Goal: Navigation & Orientation: Find specific page/section

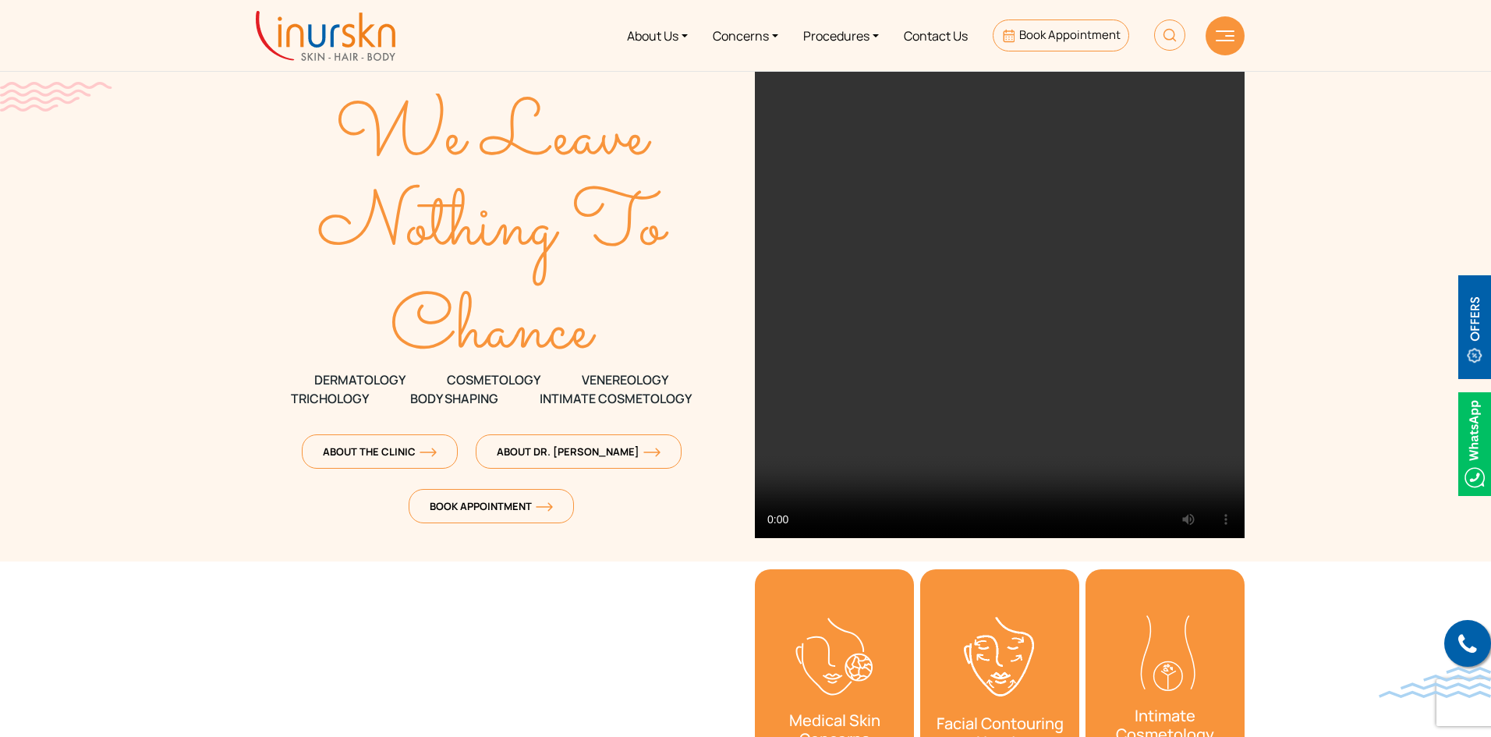
click at [656, 32] on link "About Us" at bounding box center [657, 35] width 86 height 58
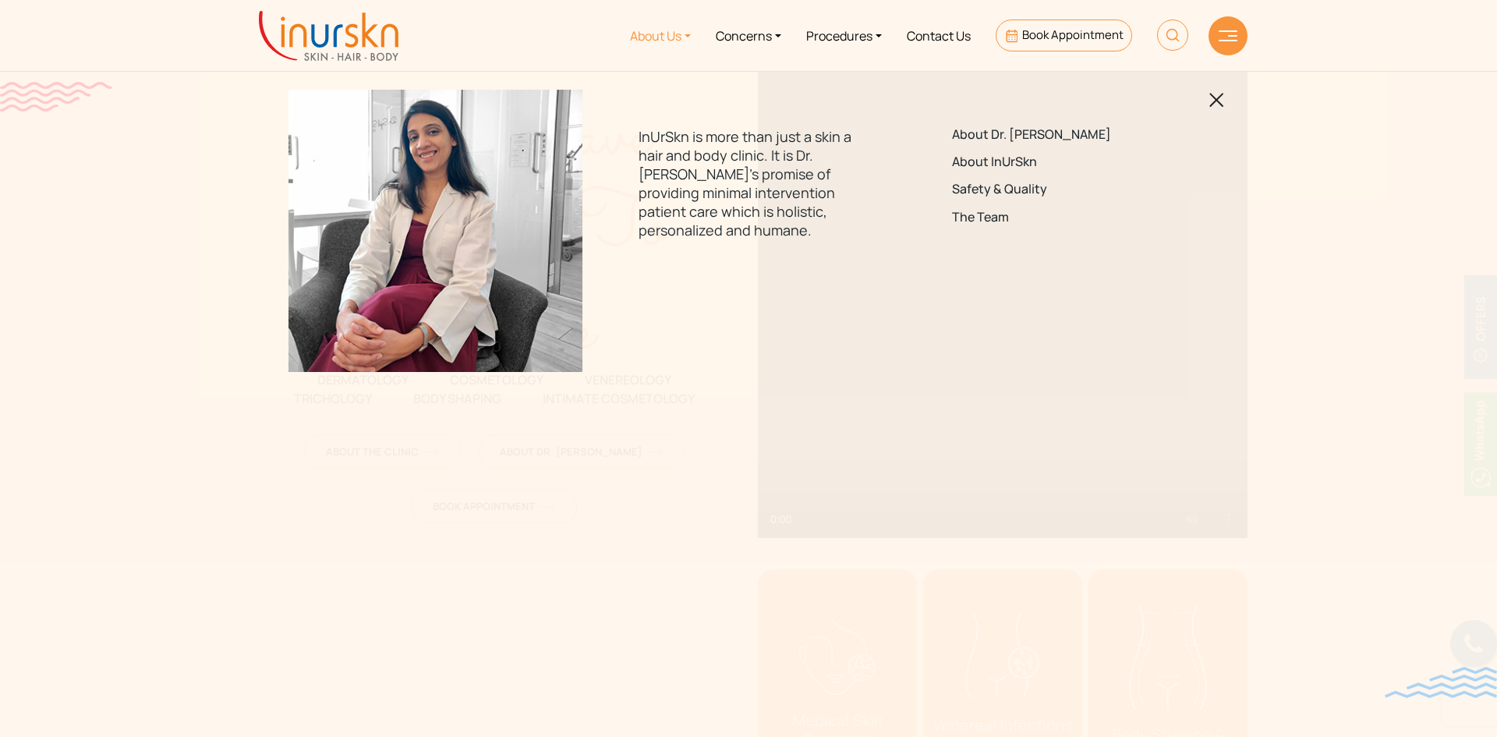
click at [1221, 103] on img at bounding box center [1216, 100] width 15 height 15
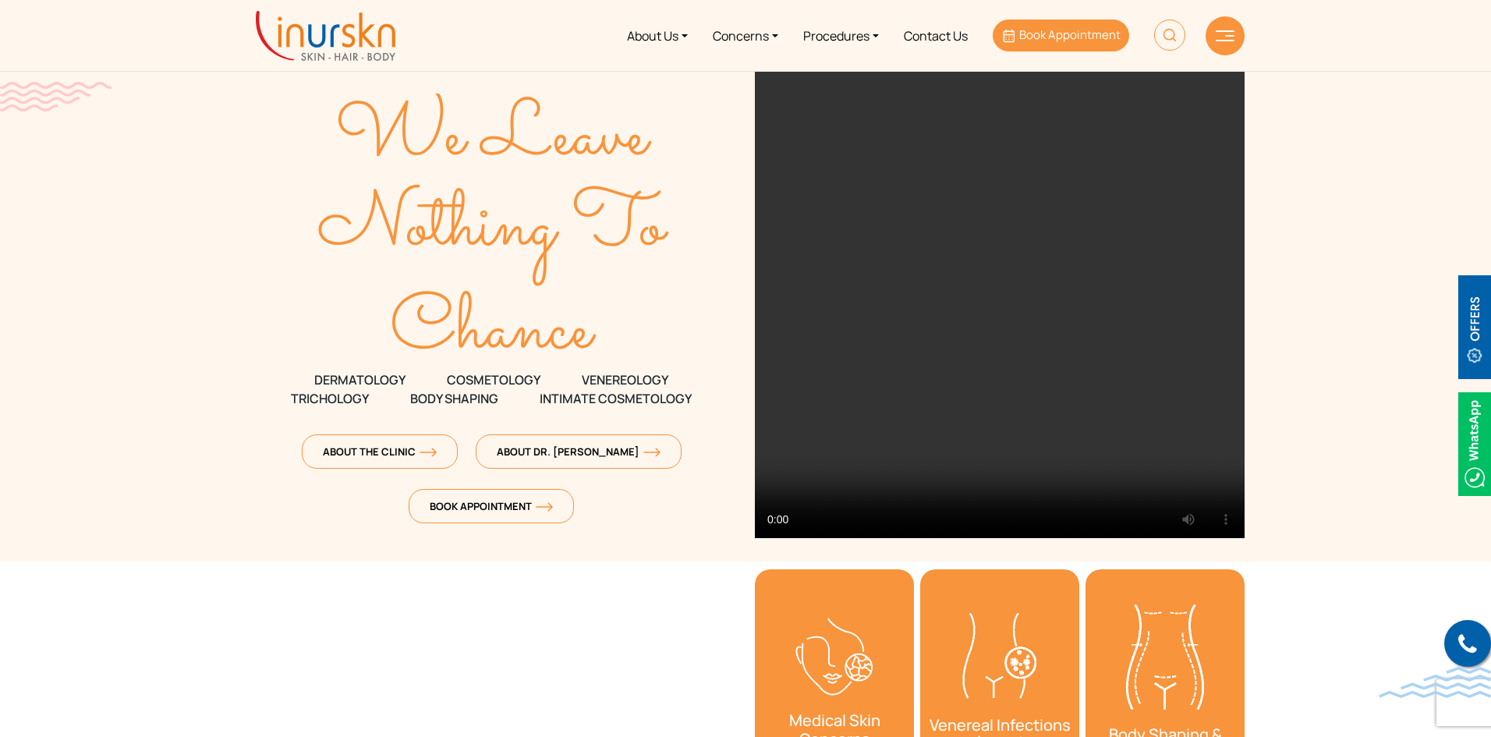
click at [1078, 37] on span "Book Appointment" at bounding box center [1069, 35] width 101 height 16
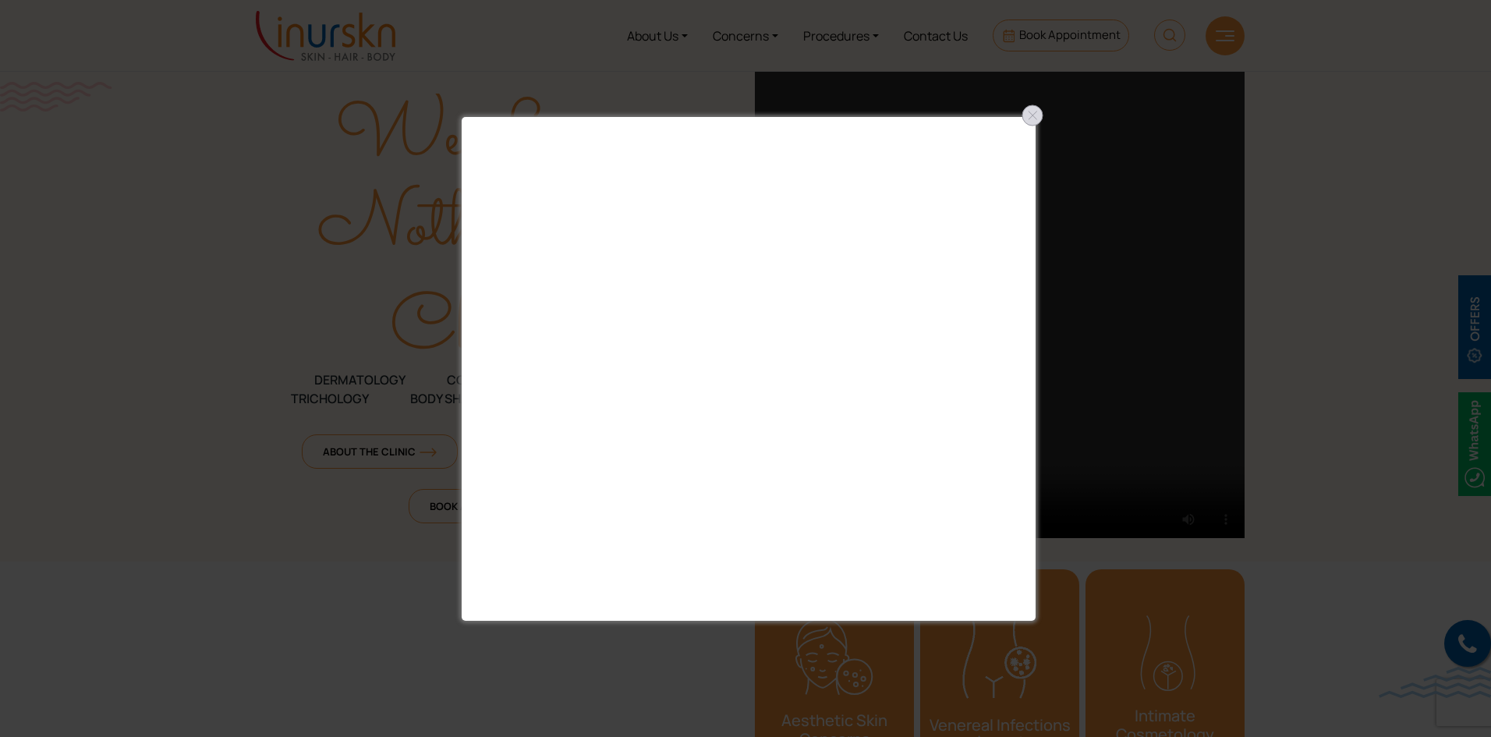
click at [1034, 115] on div at bounding box center [1032, 115] width 25 height 25
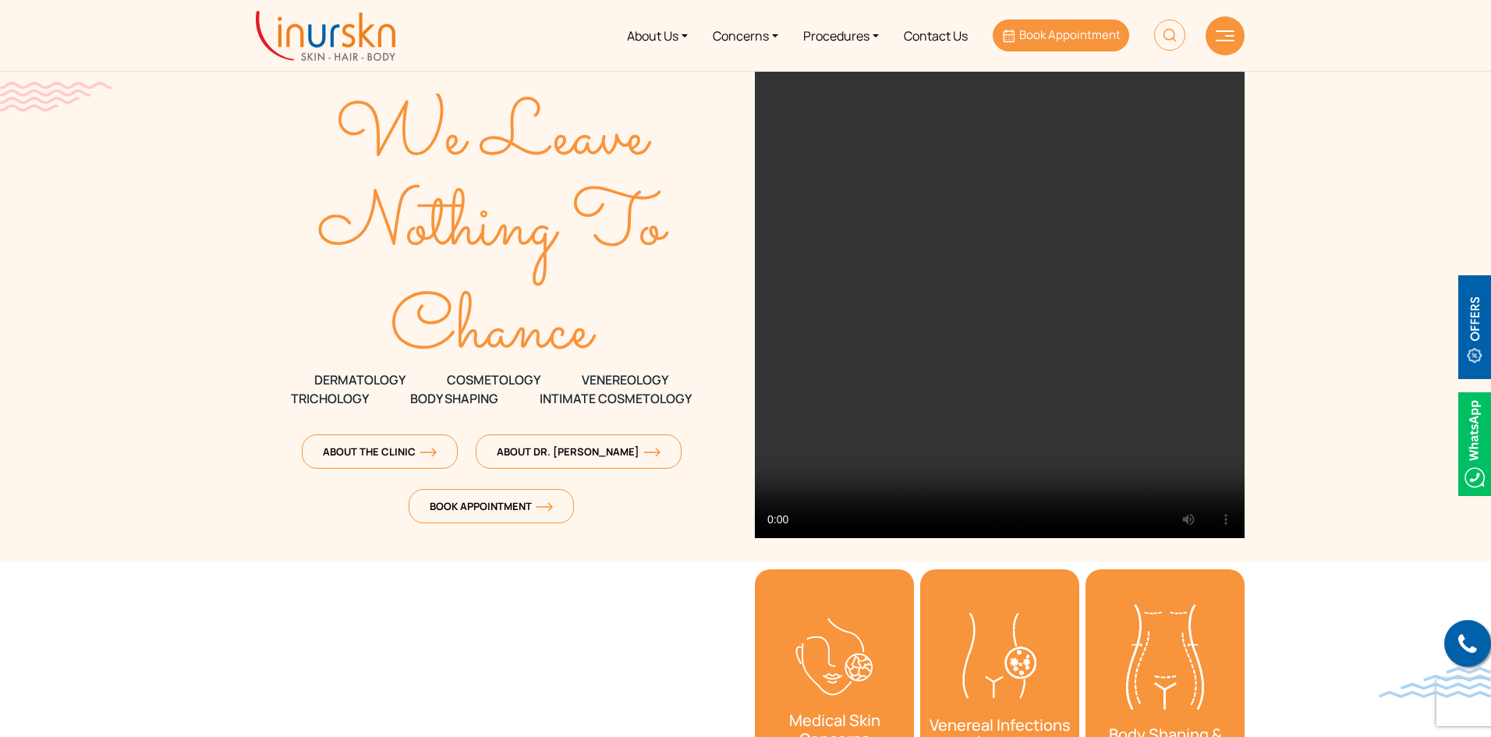
click at [1069, 30] on span "Book Appointment" at bounding box center [1069, 35] width 101 height 16
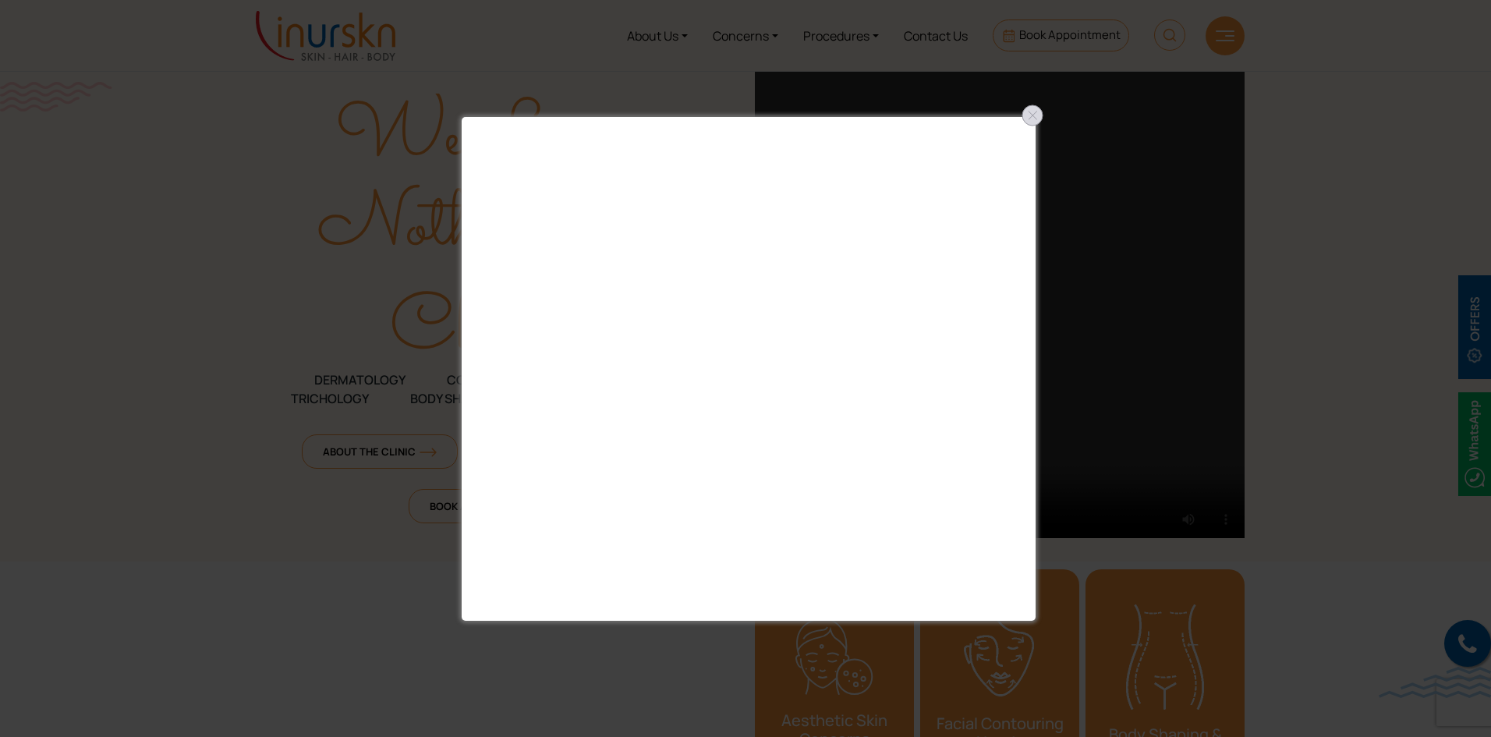
click at [1028, 119] on div at bounding box center [1032, 115] width 25 height 25
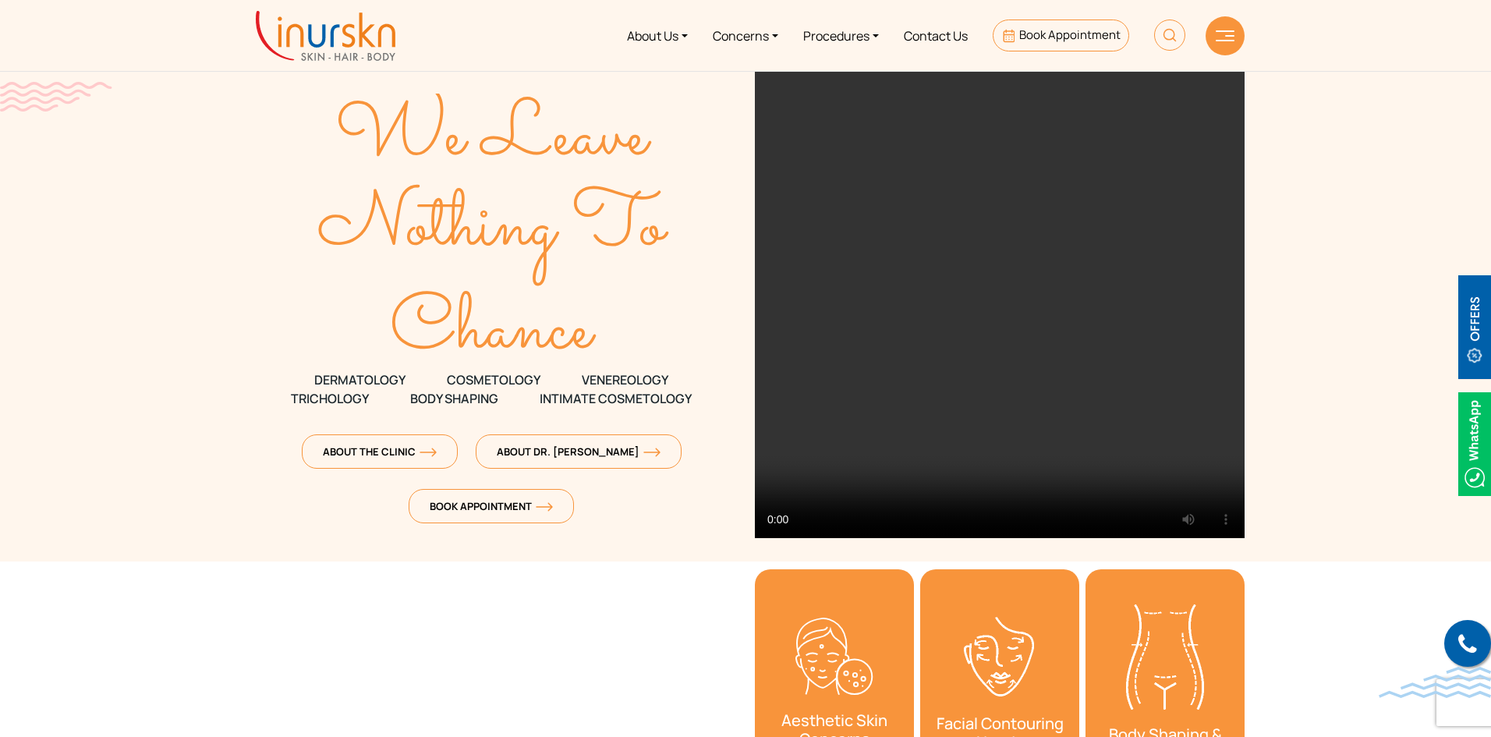
click at [1169, 36] on img at bounding box center [1169, 34] width 31 height 31
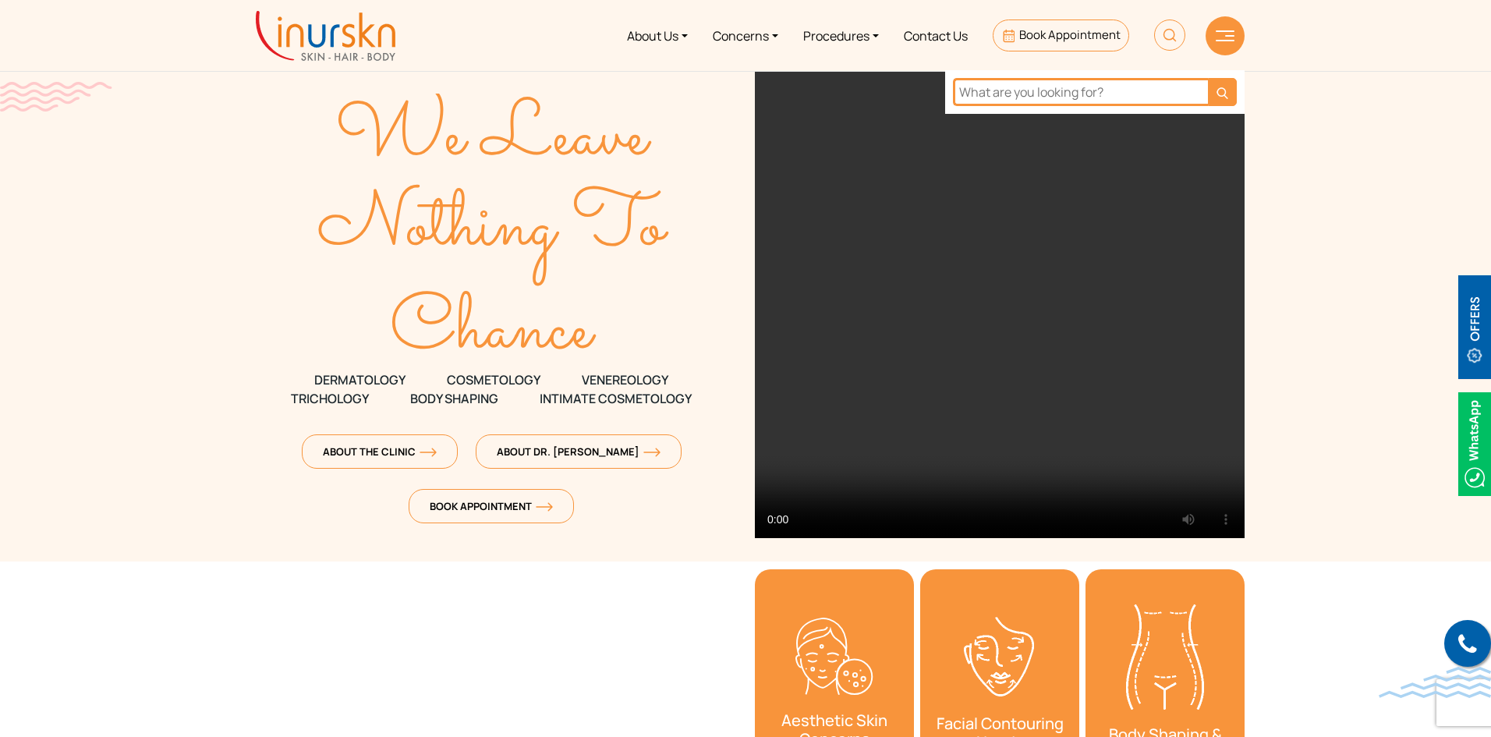
click at [1055, 98] on input "text" at bounding box center [1080, 92] width 255 height 28
click at [819, 35] on link "Procedures" at bounding box center [841, 35] width 101 height 58
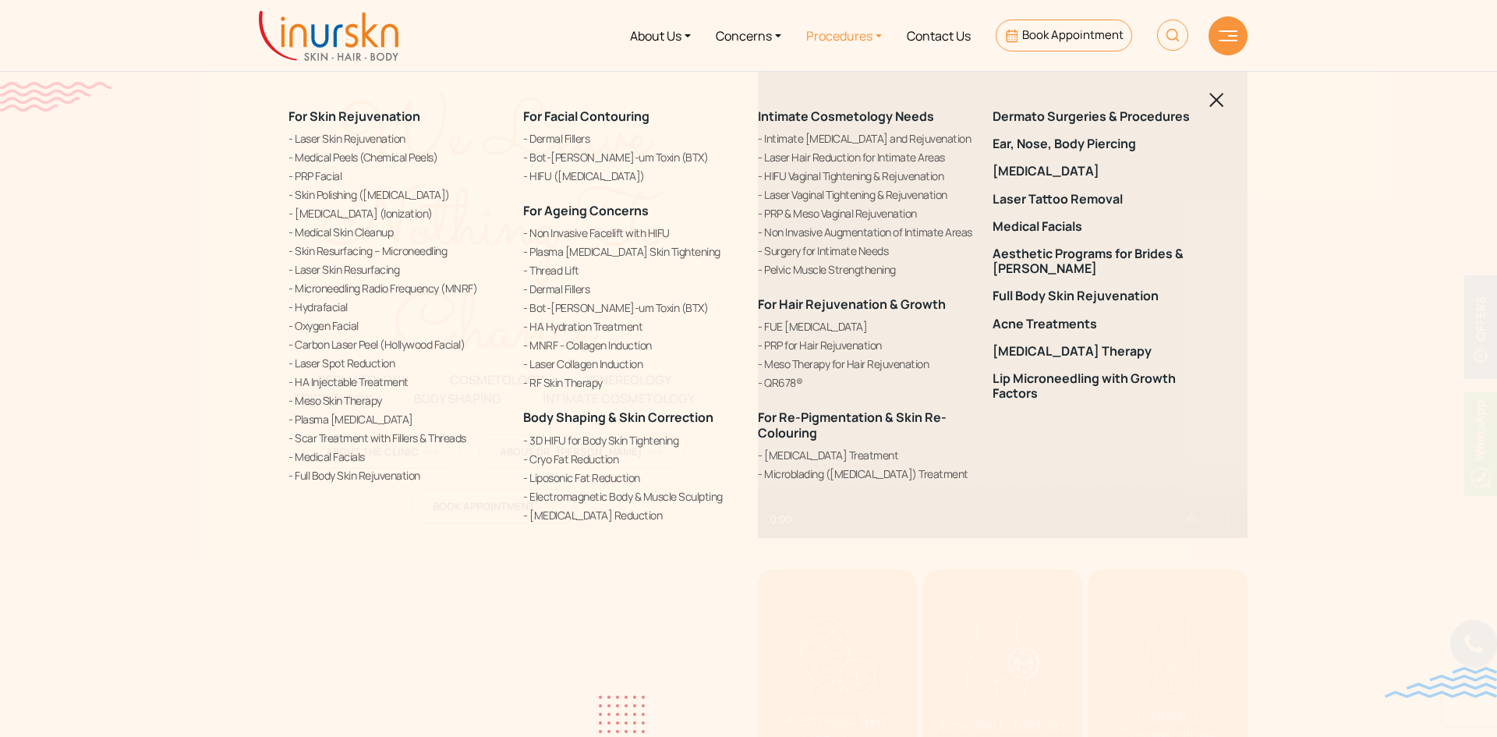
click at [1217, 102] on img at bounding box center [1216, 100] width 15 height 15
